Goal: Go to known website: Access a specific website the user already knows

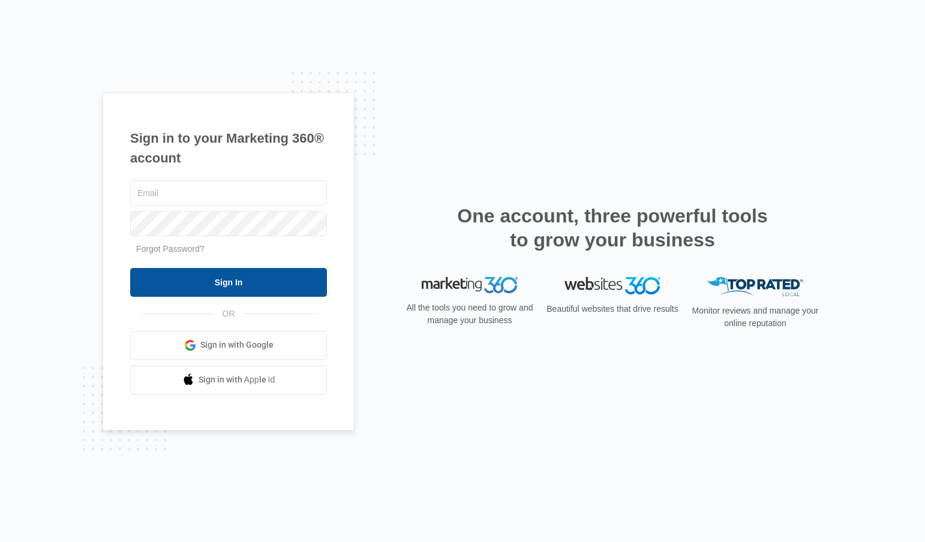
type input "[EMAIL_ADDRESS][DOMAIN_NAME]"
click at [212, 270] on input "Sign In" at bounding box center [228, 282] width 197 height 29
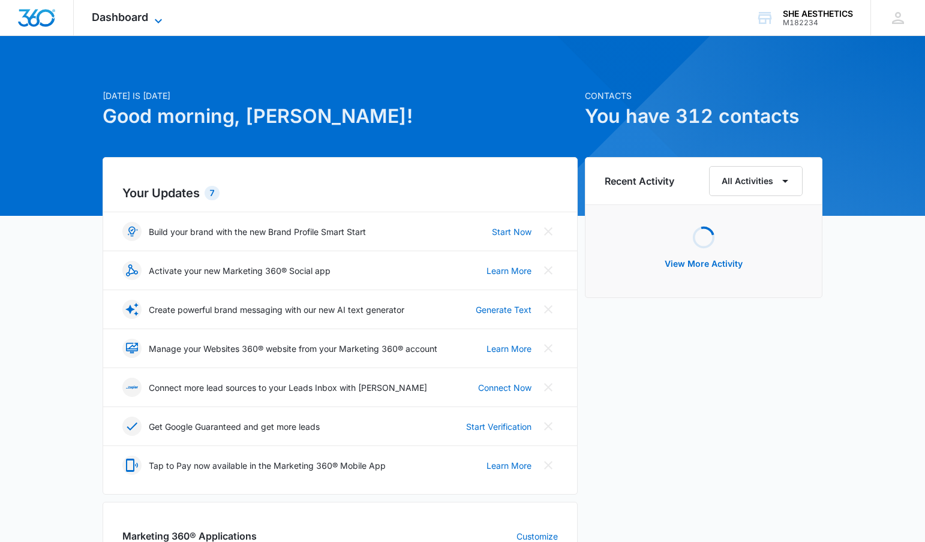
click at [145, 21] on span "Dashboard" at bounding box center [120, 17] width 56 height 13
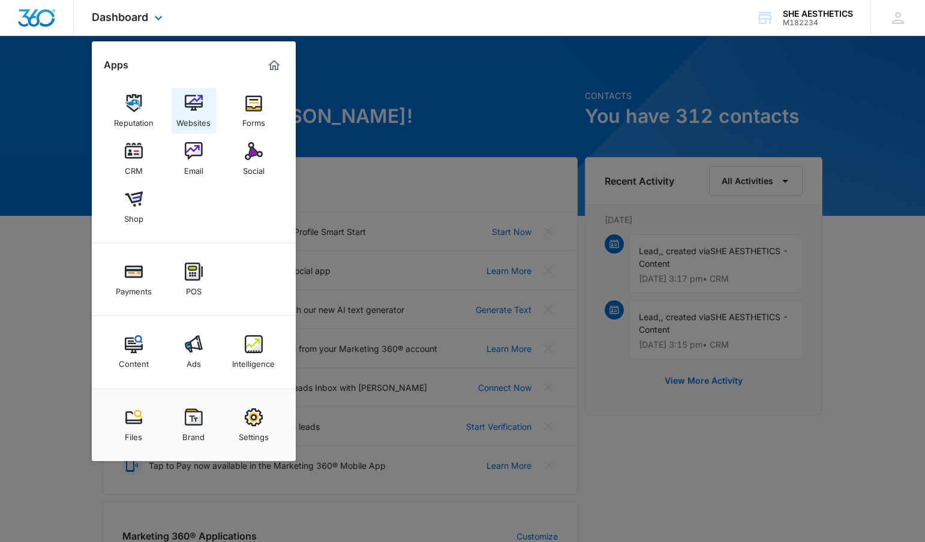
click at [180, 101] on link "Websites" at bounding box center [194, 111] width 46 height 46
